Goal: Transaction & Acquisition: Download file/media

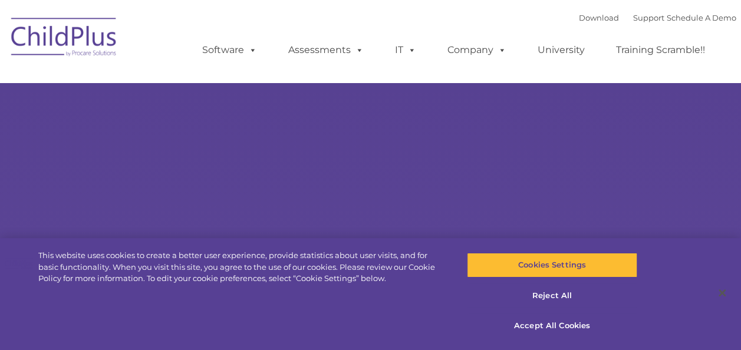
select select "MEDIUM"
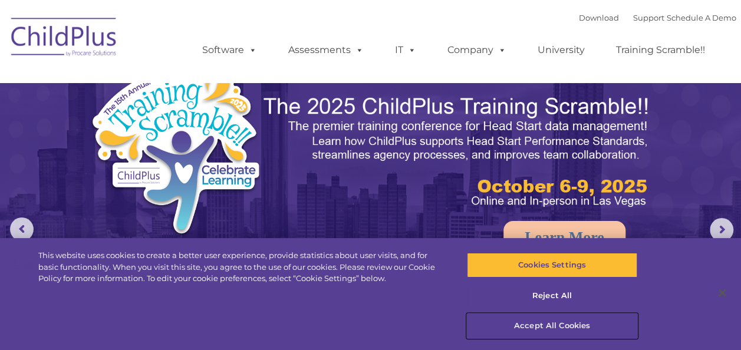
click at [547, 322] on button "Accept All Cookies" at bounding box center [552, 325] width 170 height 25
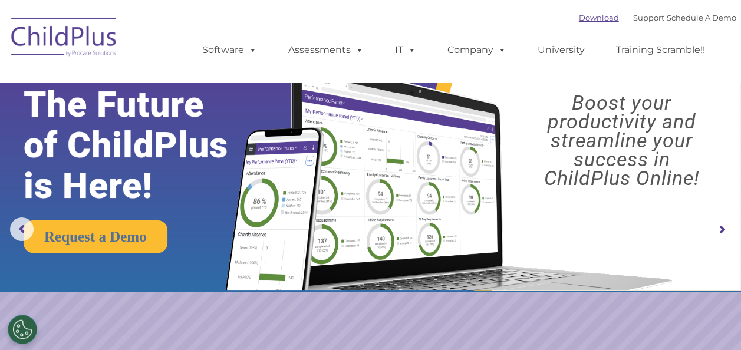
click at [582, 16] on link "Download" at bounding box center [599, 17] width 40 height 9
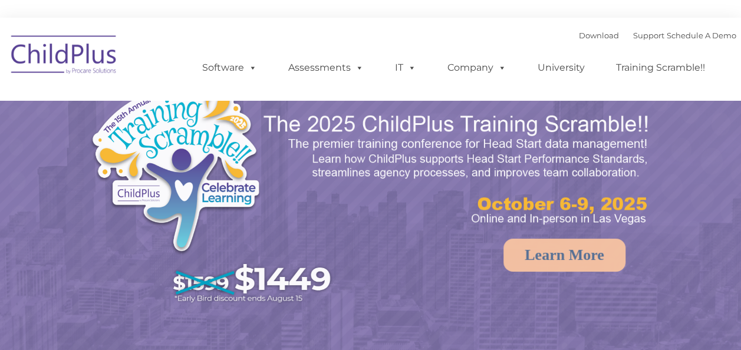
select select "MEDIUM"
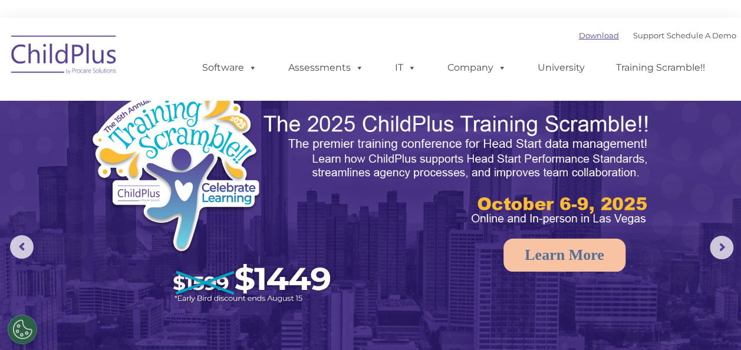
click at [586, 34] on link "Download" at bounding box center [599, 35] width 40 height 9
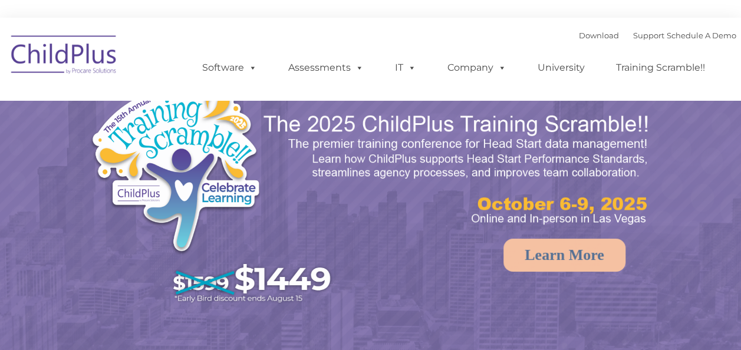
select select "MEDIUM"
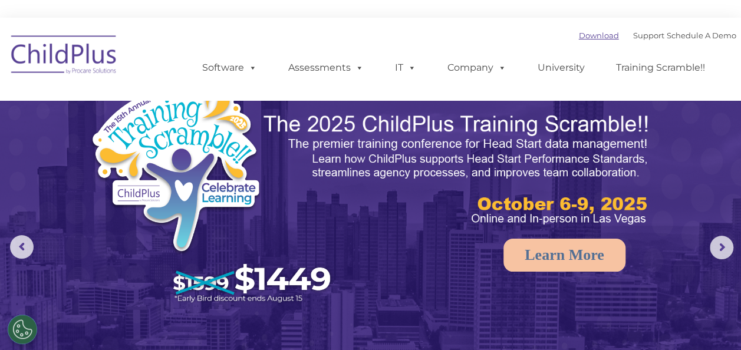
click at [579, 37] on link "Download" at bounding box center [599, 35] width 40 height 9
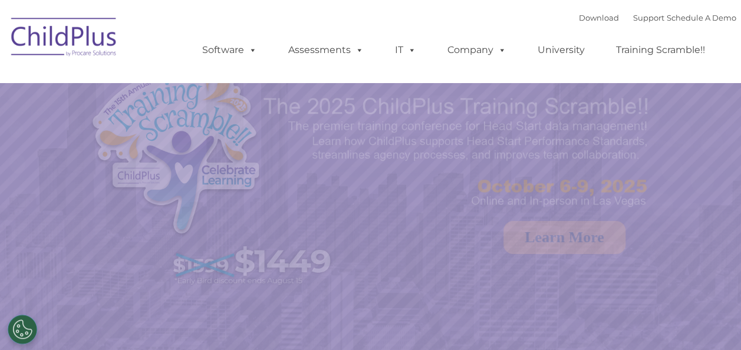
select select "MEDIUM"
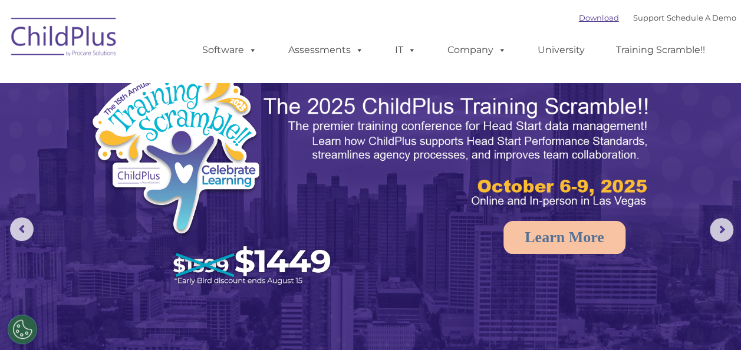
click at [586, 19] on link "Download" at bounding box center [599, 17] width 40 height 9
